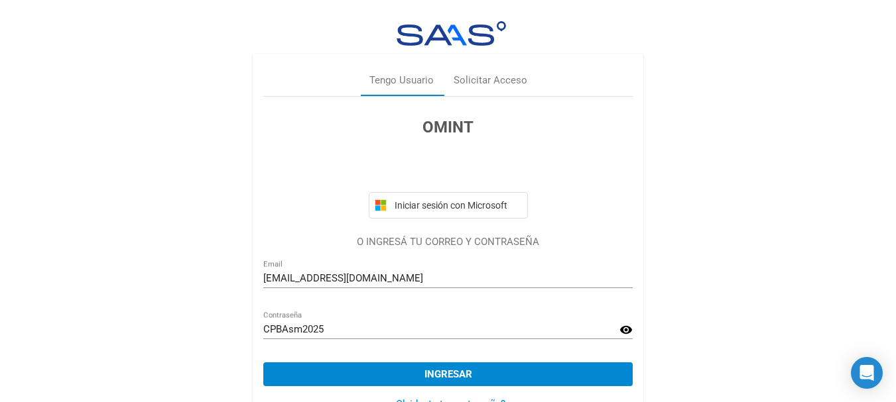
scroll to position [41, 0]
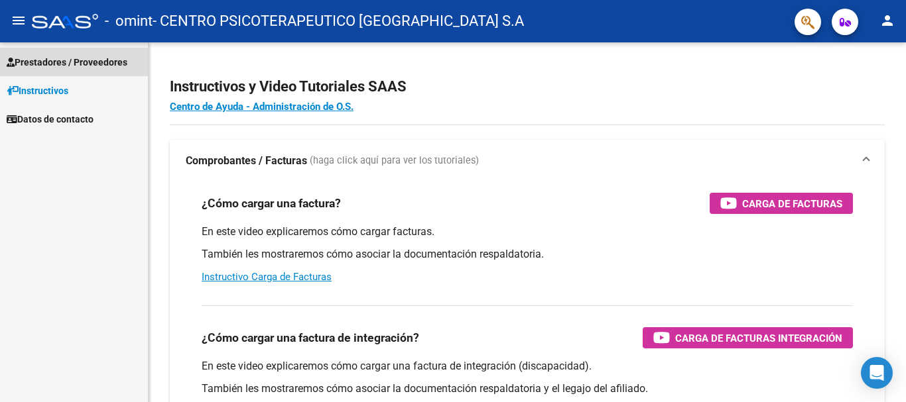
click at [51, 60] on span "Prestadores / Proveedores" at bounding box center [67, 62] width 121 height 15
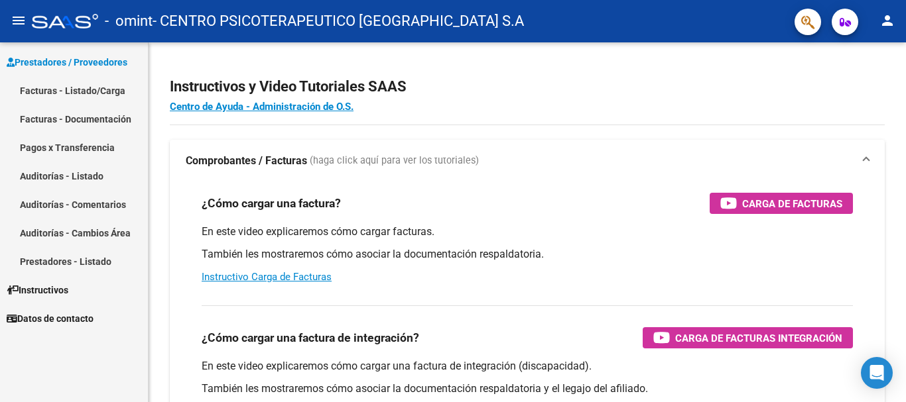
click at [62, 88] on link "Facturas - Listado/Carga" at bounding box center [74, 90] width 148 height 29
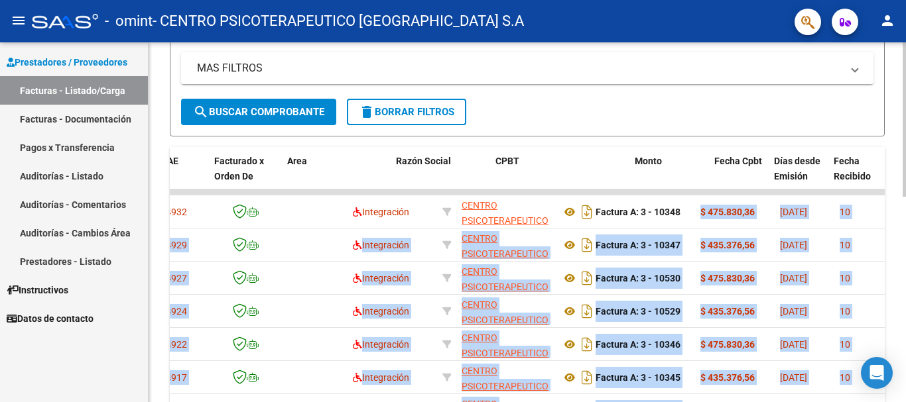
scroll to position [0, 211]
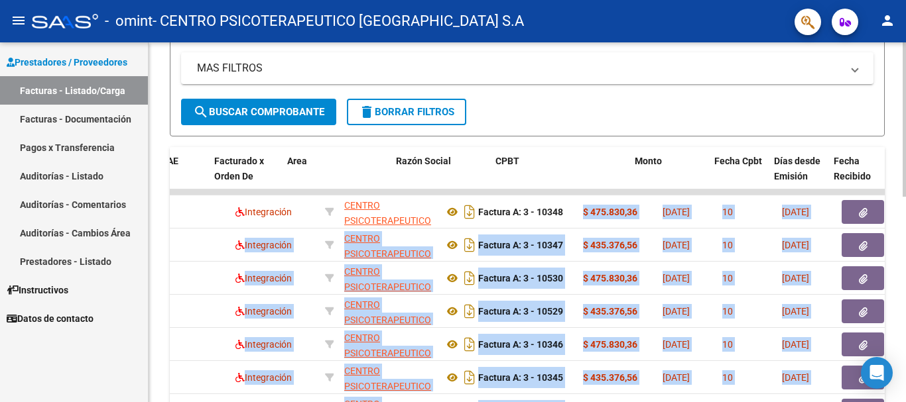
drag, startPoint x: 780, startPoint y: 212, endPoint x: 892, endPoint y: 211, distance: 112.0
click at [892, 211] on div "Video tutorial PRESTADORES -> Listado de CPBTs Emitidos por Prestadores / Prove…" at bounding box center [527, 192] width 757 height 830
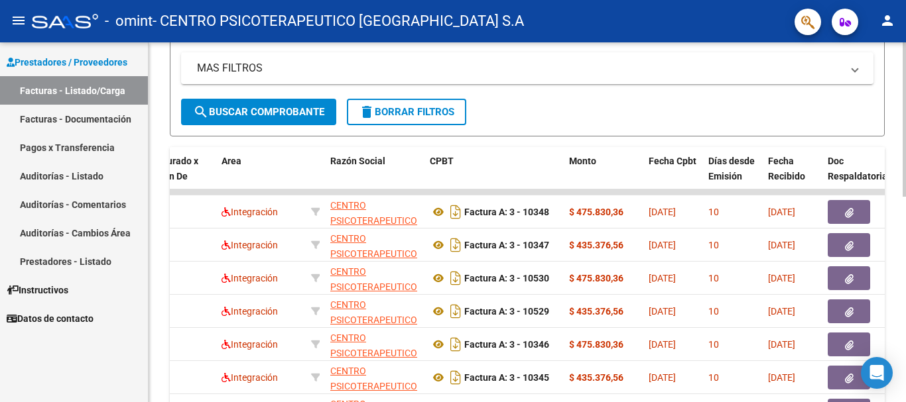
click at [774, 121] on form "Filtros Id Area Area Todos Confirmado Mostrar totalizadores FILTROS DEL COMPROB…" at bounding box center [527, 14] width 715 height 245
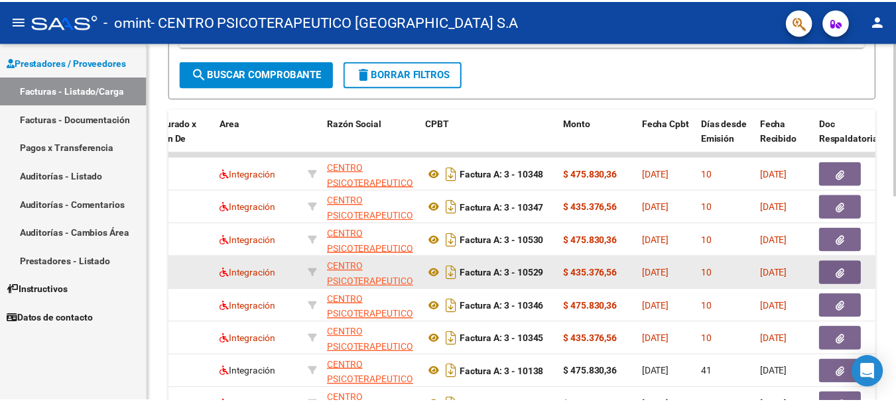
scroll to position [398, 0]
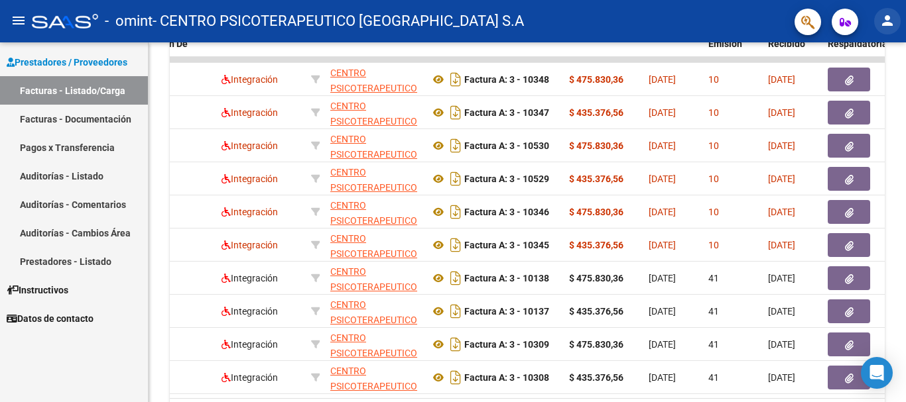
click at [889, 23] on mat-icon "person" at bounding box center [887, 21] width 16 height 16
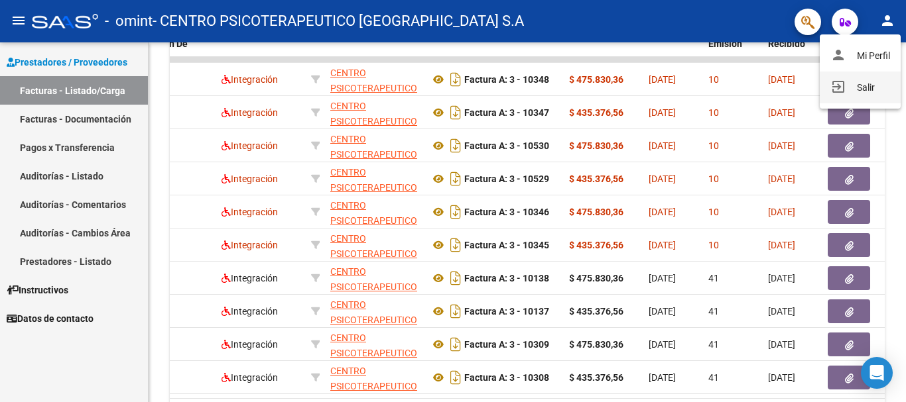
click at [863, 92] on button "exit_to_app Salir" at bounding box center [859, 88] width 81 height 32
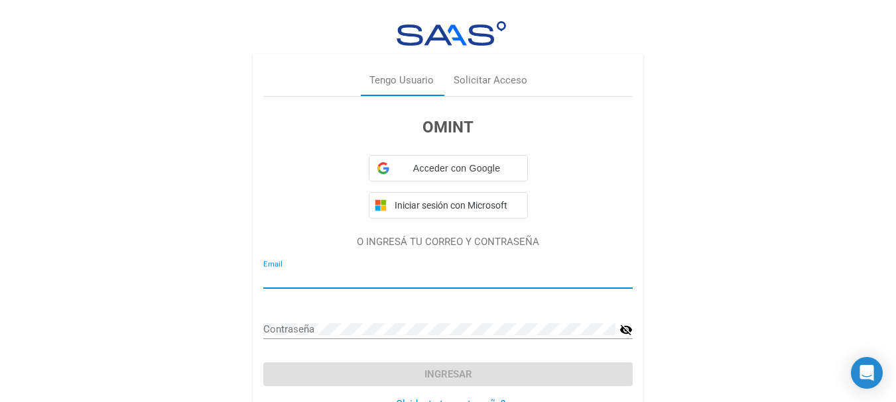
type input "[EMAIL_ADDRESS][DOMAIN_NAME]"
